Goal: Task Accomplishment & Management: Use online tool/utility

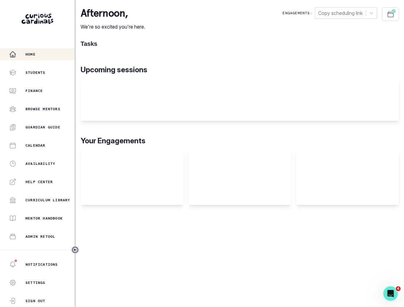
scroll to position [66, 0]
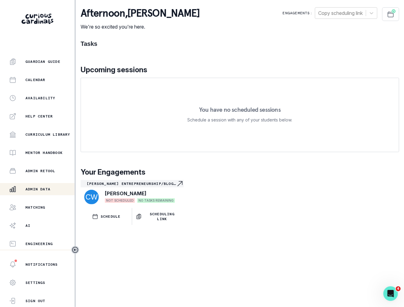
click at [42, 190] on p "Admin Data" at bounding box center [37, 189] width 25 height 5
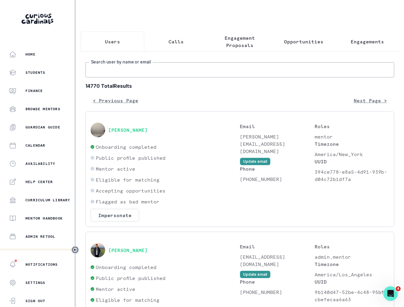
click at [127, 70] on input "Search user by name or email" at bounding box center [240, 69] width 309 height 15
paste input "[PERSON_NAME]"
click at [118, 68] on input "[PERSON_NAME]" at bounding box center [240, 69] width 309 height 15
type input "[PERSON_NAME]"
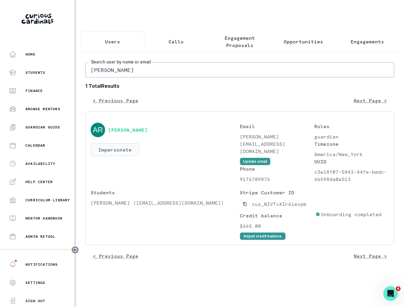
click at [131, 146] on button "Impersonate" at bounding box center [115, 149] width 49 height 13
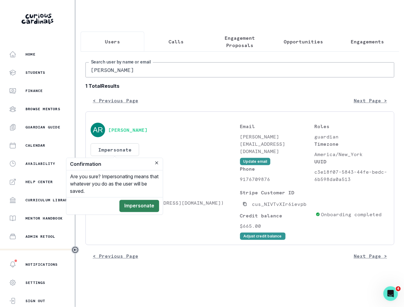
click at [147, 209] on button "Impersonate" at bounding box center [140, 206] width 40 height 12
